Goal: Task Accomplishment & Management: Use online tool/utility

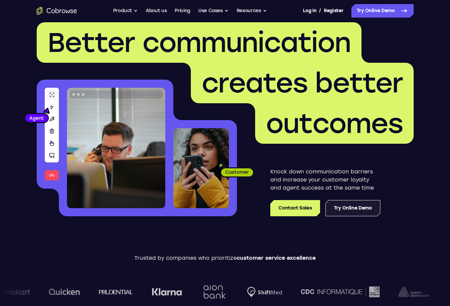
scroll to position [13, 0]
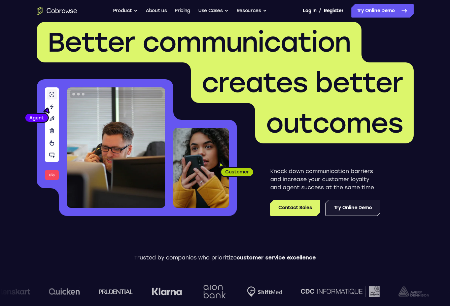
click at [351, 210] on link "Try Online Demo" at bounding box center [353, 207] width 55 height 16
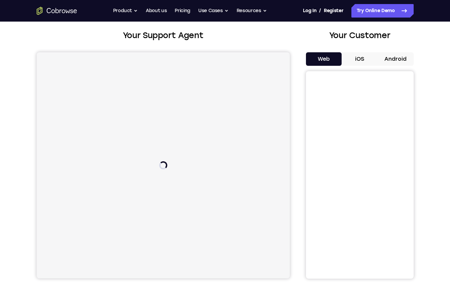
scroll to position [36, 0]
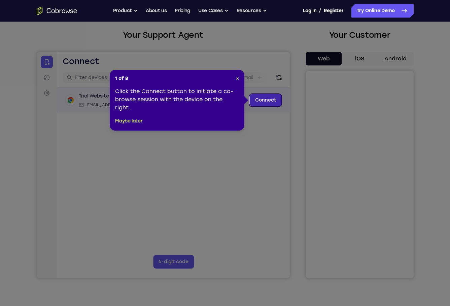
click at [260, 102] on link "Connect" at bounding box center [266, 100] width 32 height 12
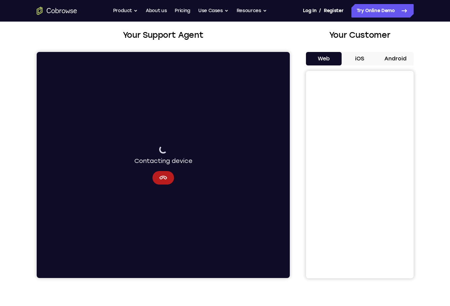
click at [358, 57] on button "iOS" at bounding box center [360, 58] width 36 height 13
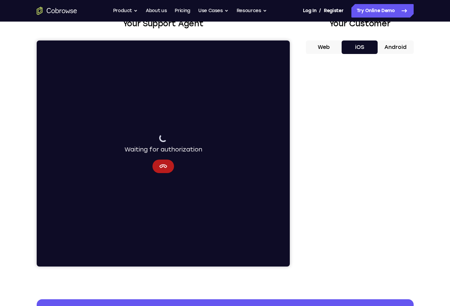
scroll to position [47, 0]
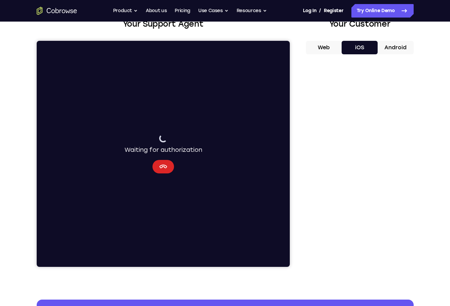
click at [162, 162] on icon "Cancel" at bounding box center [163, 166] width 8 height 8
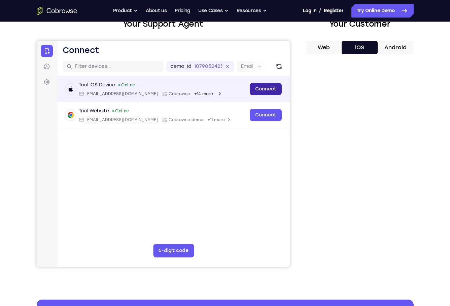
click at [270, 88] on link "Connect" at bounding box center [266, 89] width 32 height 12
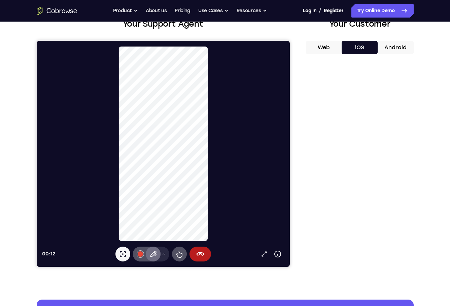
click at [155, 252] on icon at bounding box center [153, 253] width 6 height 6
click at [162, 255] on icon at bounding box center [164, 254] width 4 height 4
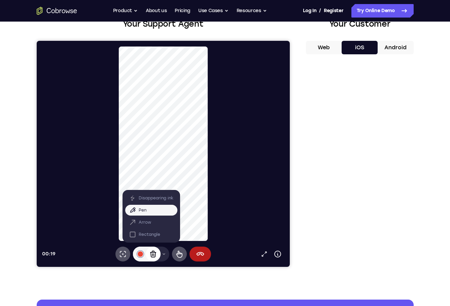
click at [153, 254] on icon at bounding box center [153, 254] width 8 height 8
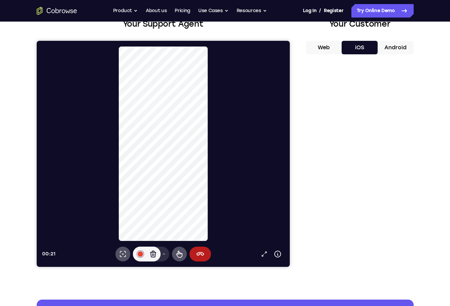
click at [164, 255] on icon at bounding box center [164, 254] width 4 height 4
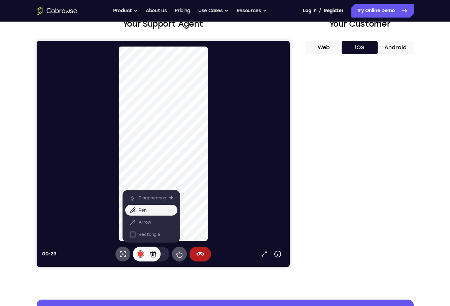
click at [141, 255] on div at bounding box center [139, 253] width 5 height 5
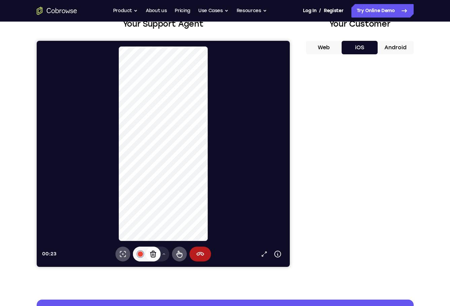
click at [154, 254] on icon at bounding box center [153, 253] width 6 height 7
click at [164, 251] on button "Drawing tools menu" at bounding box center [163, 253] width 11 height 15
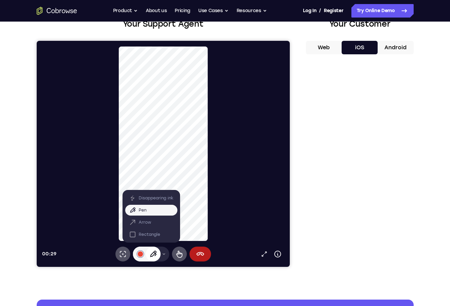
click at [152, 253] on icon at bounding box center [153, 253] width 6 height 6
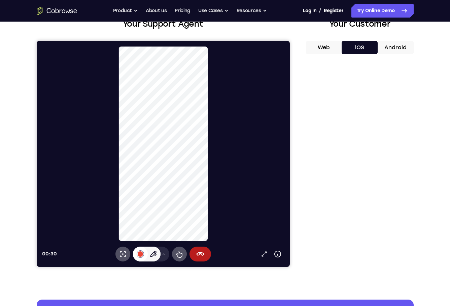
click at [139, 257] on button "#e94435" at bounding box center [140, 253] width 15 height 15
click at [180, 253] on icon at bounding box center [179, 254] width 8 height 8
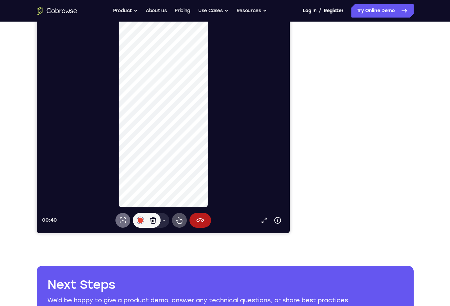
click at [117, 221] on button "Laser pointer" at bounding box center [122, 220] width 15 height 15
click at [155, 221] on icon at bounding box center [153, 220] width 6 height 7
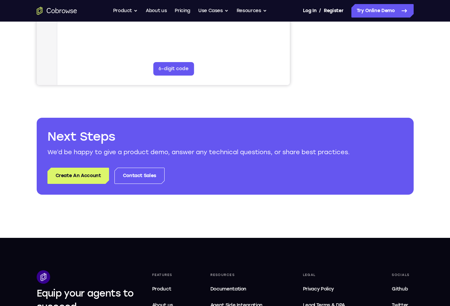
scroll to position [0, 0]
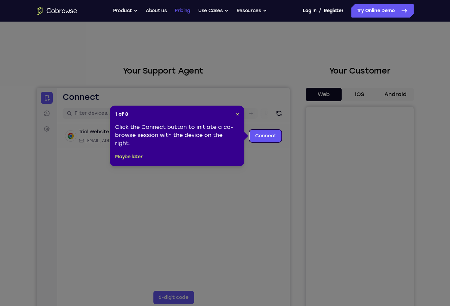
click at [187, 12] on link "Pricing" at bounding box center [182, 10] width 15 height 13
